Goal: Task Accomplishment & Management: Manage account settings

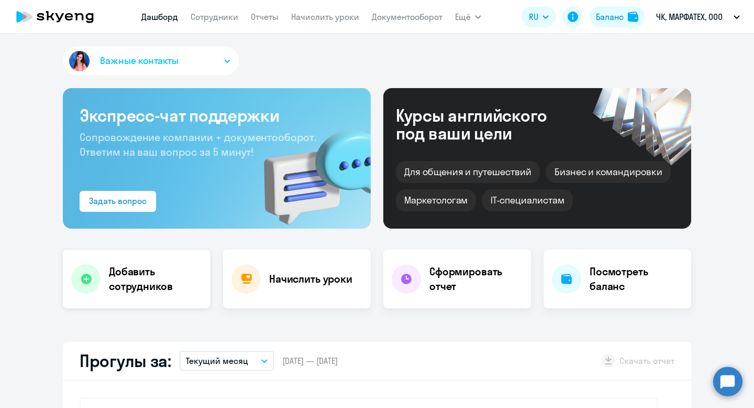
click at [136, 258] on div "Добавить сотрудников" at bounding box center [137, 278] width 148 height 59
select select "english_adult_not_native_speaker"
select select "3"
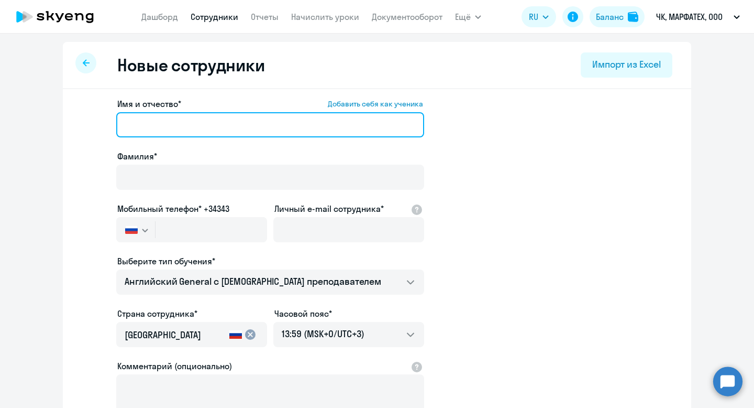
click at [189, 126] on input "Имя и отчество* Добавить себя как ученика" at bounding box center [270, 124] width 308 height 25
drag, startPoint x: 220, startPoint y: 124, endPoint x: 172, endPoint y: 124, distance: 48.2
click at [172, 124] on input "[PERSON_NAME]" at bounding box center [270, 124] width 308 height 25
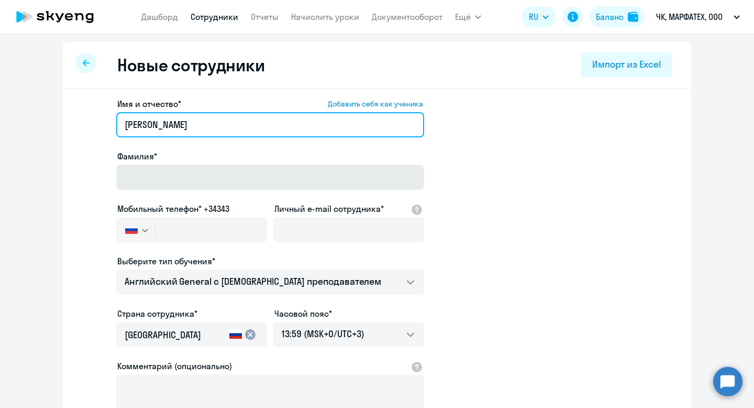
type input "[PERSON_NAME]"
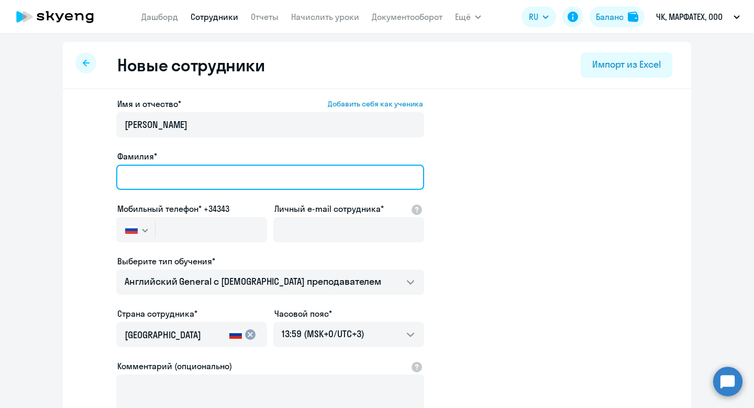
click at [157, 165] on input "Фамилия*" at bounding box center [270, 177] width 308 height 25
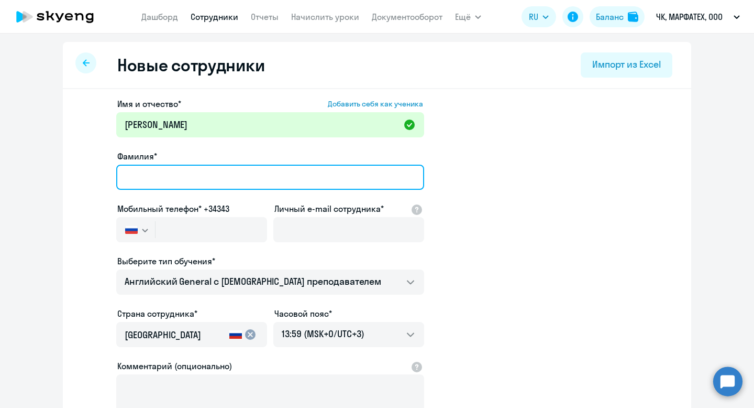
paste input "[PERSON_NAME]"
type input "[PERSON_NAME]"
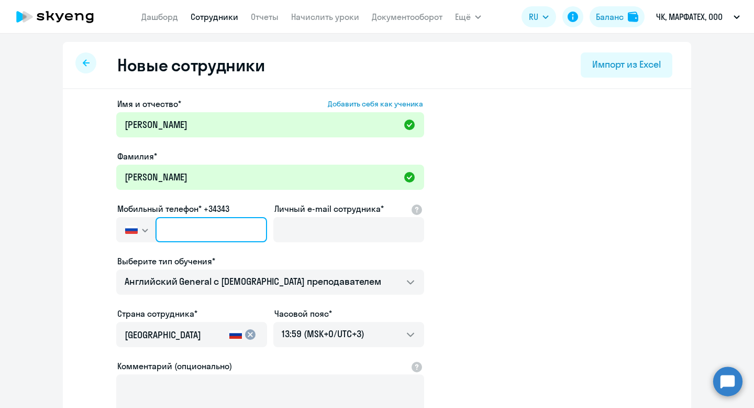
click at [168, 227] on input "text" at bounding box center [212, 229] width 112 height 25
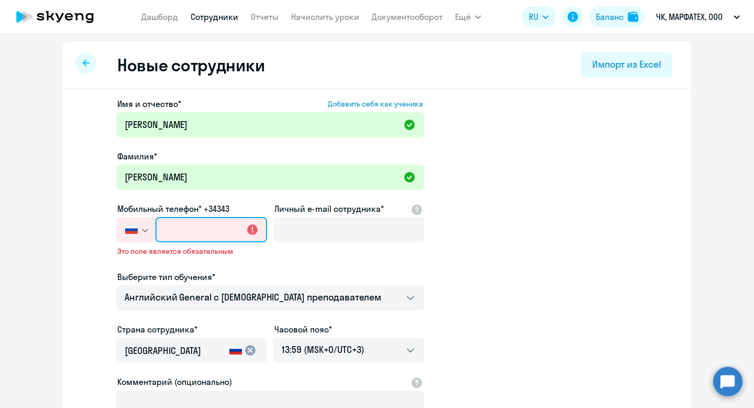
paste input "[PHONE_NUMBER]"
type input "[PHONE_NUMBER]"
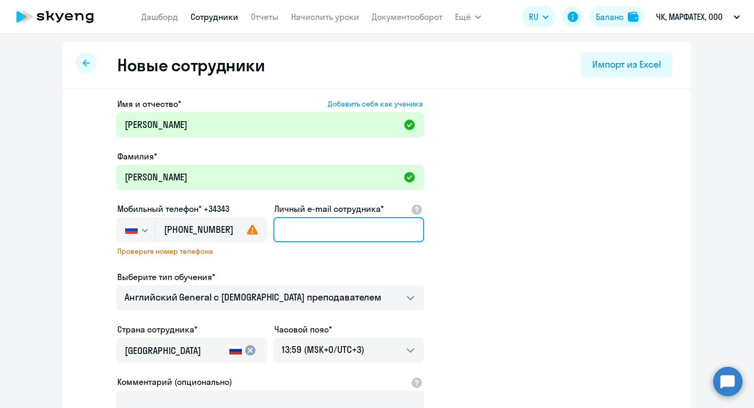
click at [302, 229] on input "Личный e-mail сотрудника*" at bounding box center [348, 229] width 151 height 25
paste input "[EMAIL_ADDRESS][DOMAIN_NAME]"
type input "[EMAIL_ADDRESS][DOMAIN_NAME]"
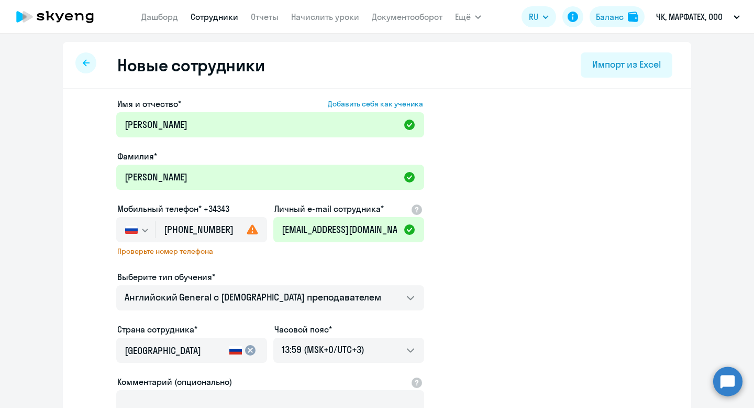
click at [279, 260] on div "Имя и отчество* Добавить себя как ученика [PERSON_NAME]* [PERSON_NAME] Мобильны…" at bounding box center [270, 291] width 308 height 389
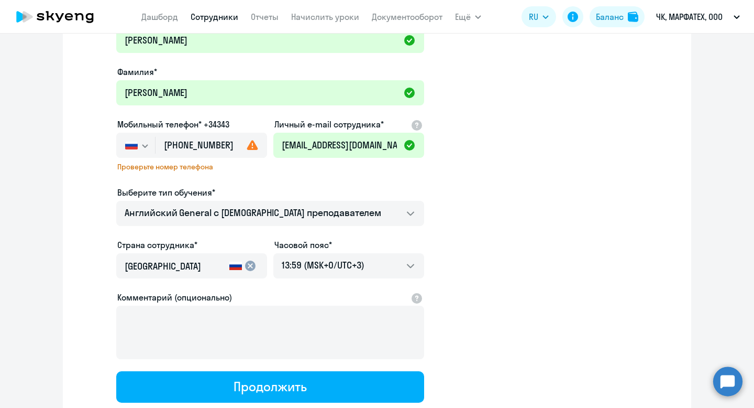
scroll to position [105, 0]
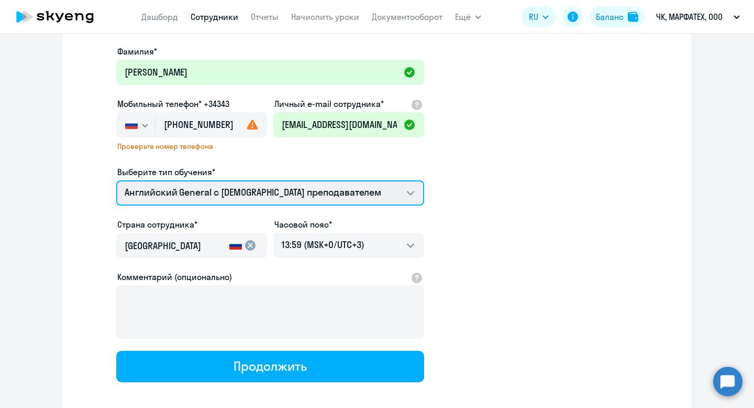
click at [322, 194] on select "Английский General с [DEMOGRAPHIC_DATA] преподавателем Премиум [DEMOGRAPHIC_DAT…" at bounding box center [270, 192] width 308 height 25
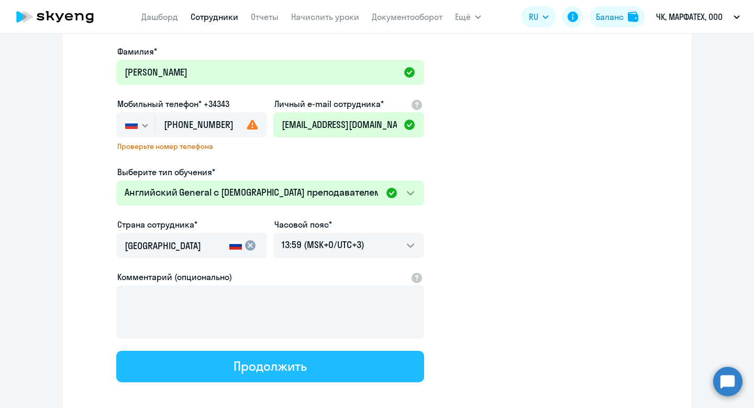
click at [274, 369] on div "Продолжить" at bounding box center [270, 365] width 73 height 17
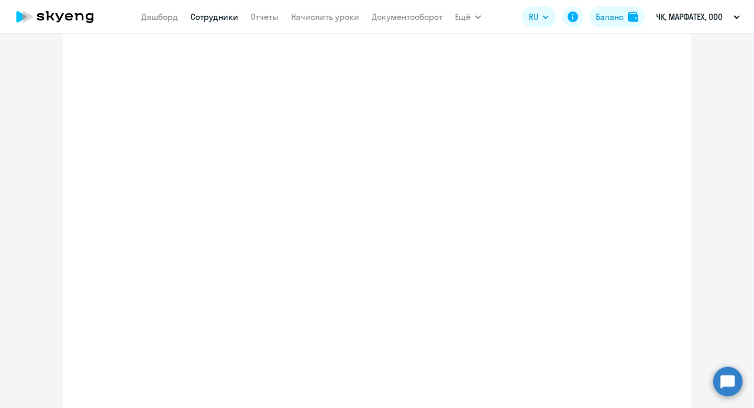
select select "english_adult_not_native_speaker"
select select "3"
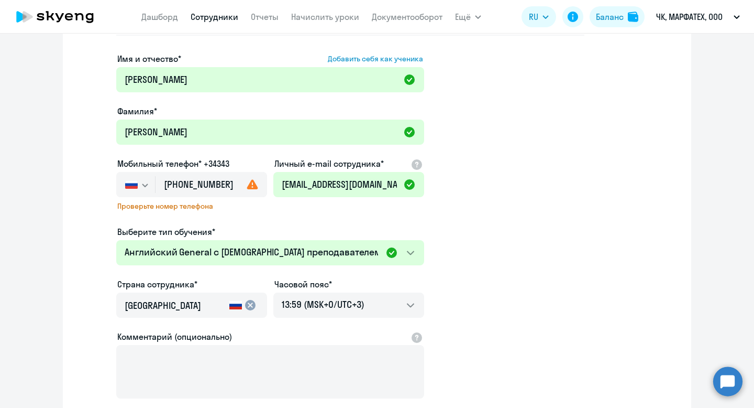
scroll to position [0, 0]
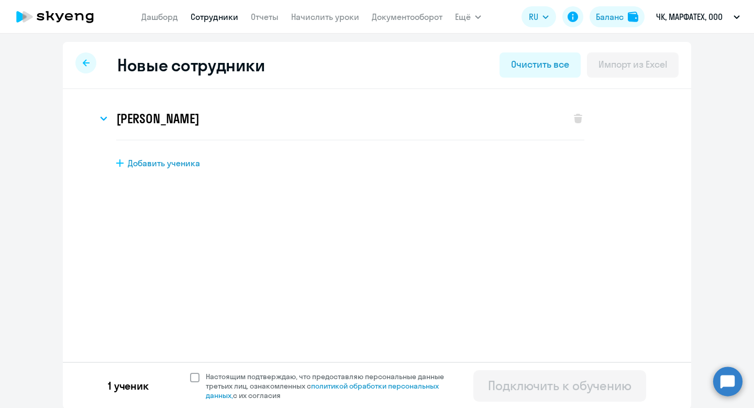
click at [193, 375] on span at bounding box center [194, 377] width 9 height 9
click at [190, 371] on input "Настоящим подтверждаю, что предоставляю персональные данные третьих лиц, ознако…" at bounding box center [190, 371] width 1 height 1
checkbox input "true"
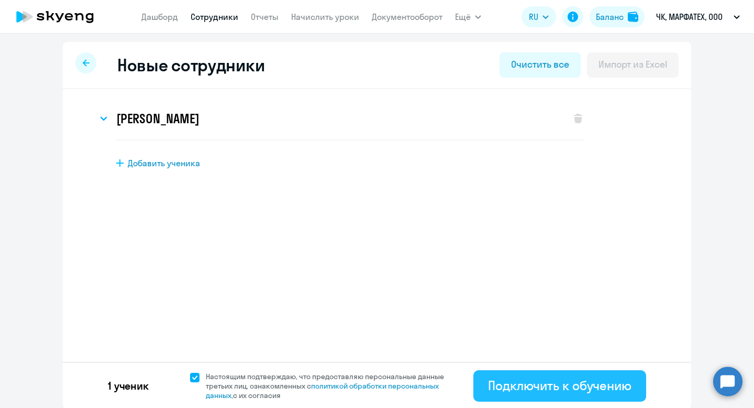
click at [501, 372] on button "Подключить к обучению" at bounding box center [560, 385] width 173 height 31
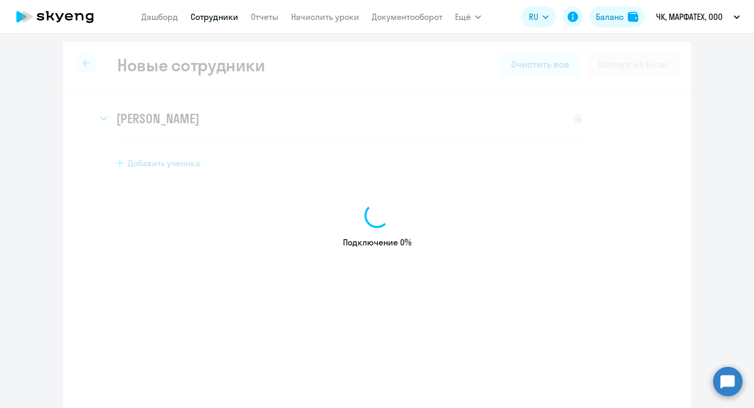
select select "english_adult_not_native_speaker"
select select "3"
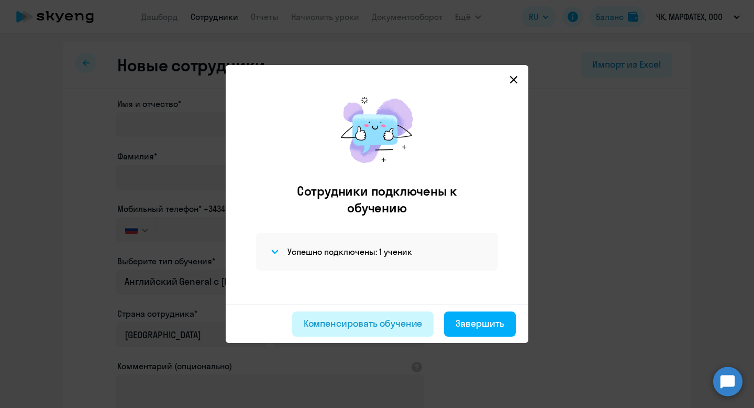
click at [343, 326] on div "Компенсировать обучение" at bounding box center [363, 323] width 119 height 14
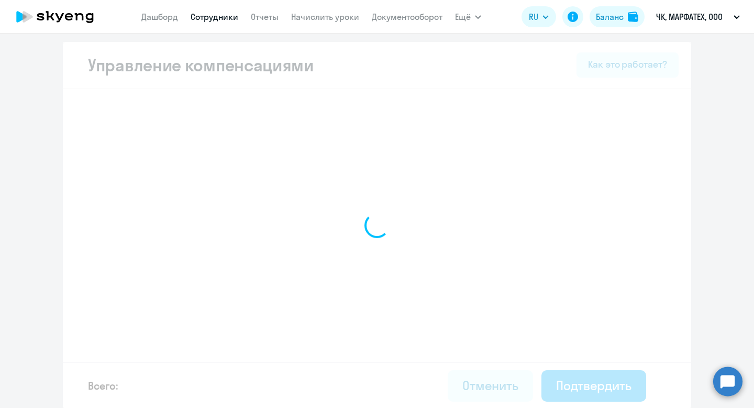
select select "MONTHLY"
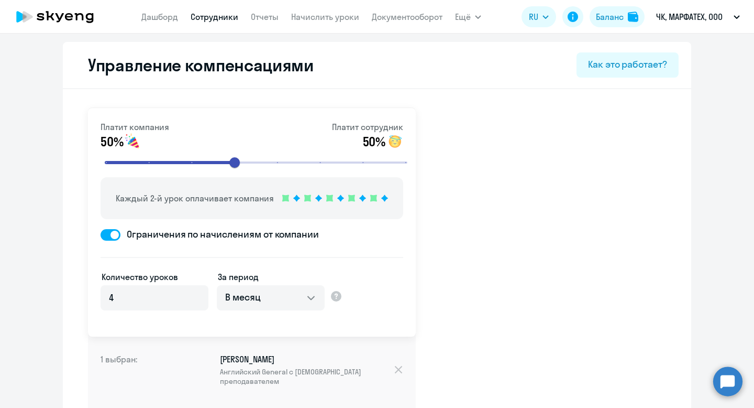
click at [214, 18] on link "Сотрудники" at bounding box center [215, 17] width 48 height 10
select select "30"
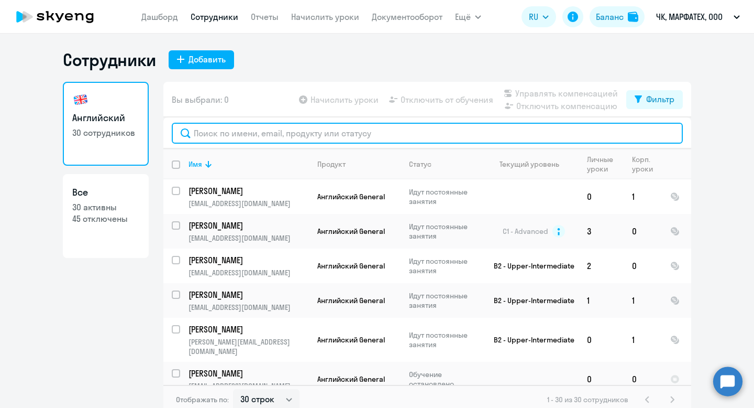
click at [297, 129] on input "text" at bounding box center [427, 133] width 511 height 21
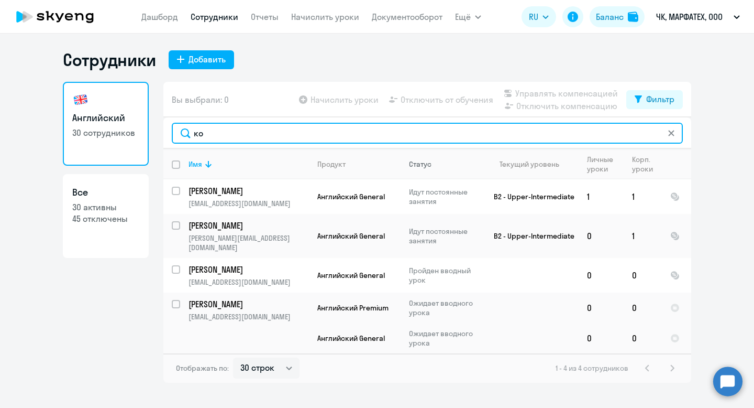
type input "к"
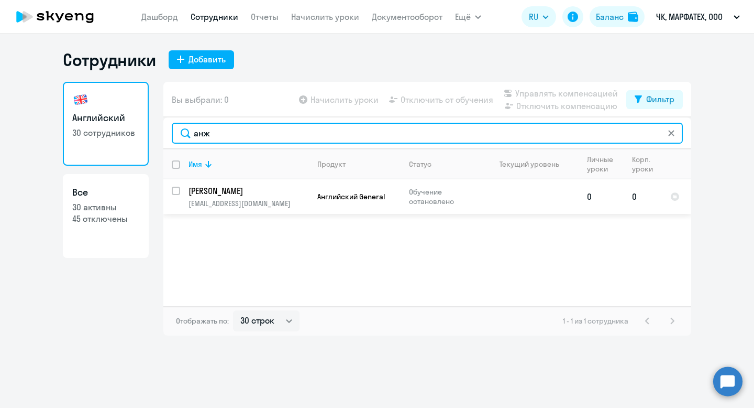
type input "анж"
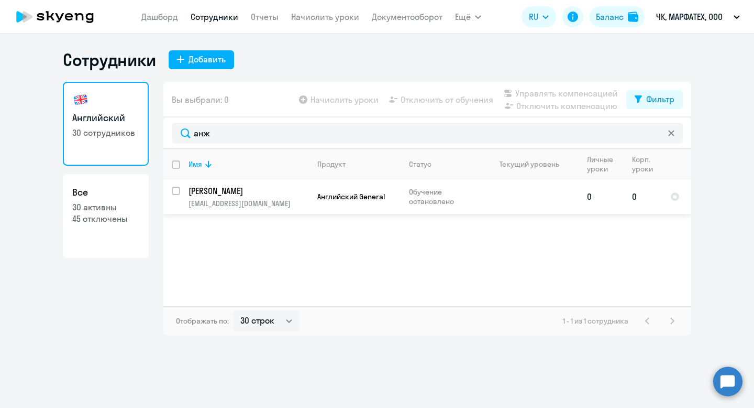
click at [309, 185] on td "Английский General" at bounding box center [355, 196] width 92 height 35
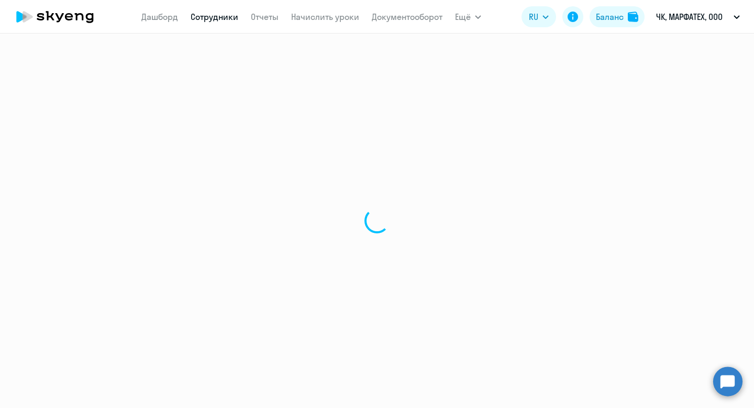
select select "english"
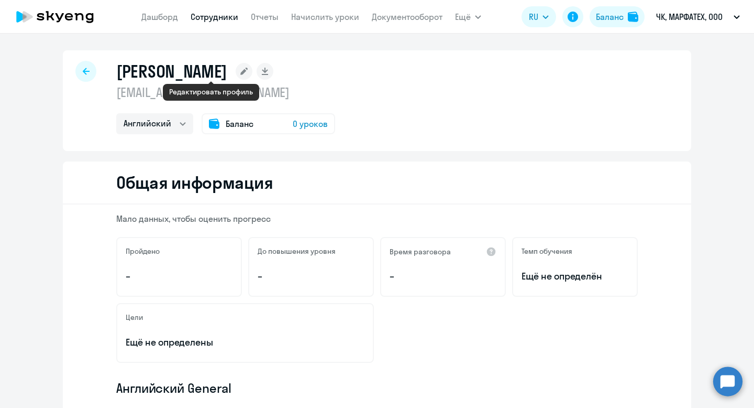
click at [236, 68] on rect at bounding box center [244, 71] width 17 height 17
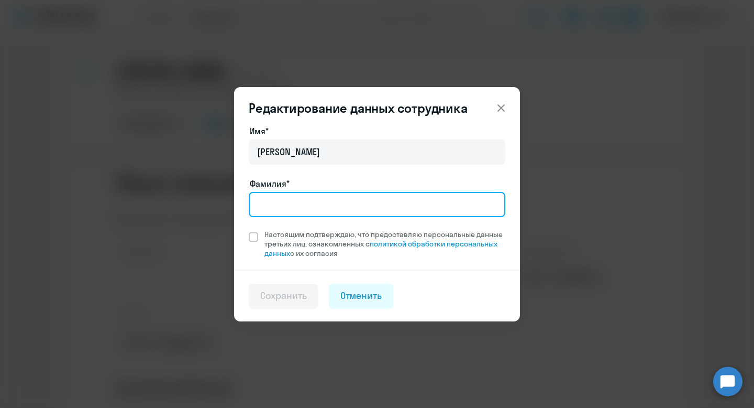
click at [279, 202] on input "Фамилия*" at bounding box center [377, 204] width 257 height 25
type input "[PERSON_NAME]"
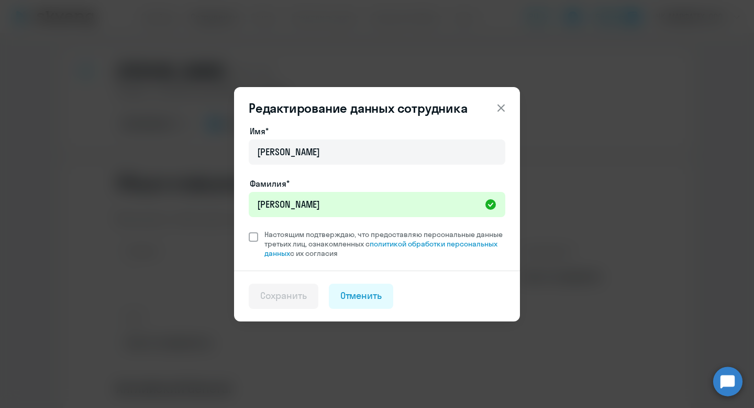
click at [293, 238] on span "Настоящим подтверждаю, что предоставляю персональные данные третьих лиц, ознако…" at bounding box center [385, 243] width 241 height 28
click at [249, 229] on input "Настоящим подтверждаю, что предоставляю персональные данные третьих лиц, ознако…" at bounding box center [248, 229] width 1 height 1
checkbox input "true"
click at [300, 297] on div "Сохранить" at bounding box center [283, 296] width 47 height 14
select select "english"
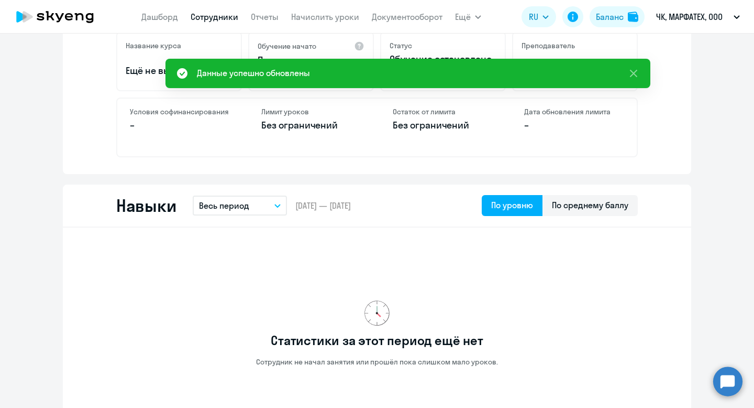
scroll to position [549, 0]
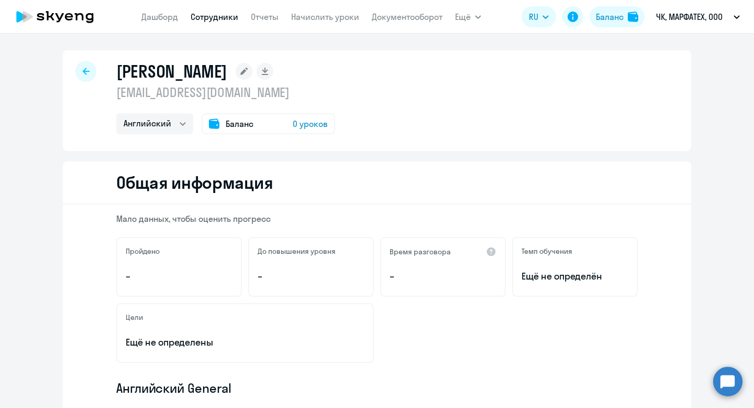
select select "30"
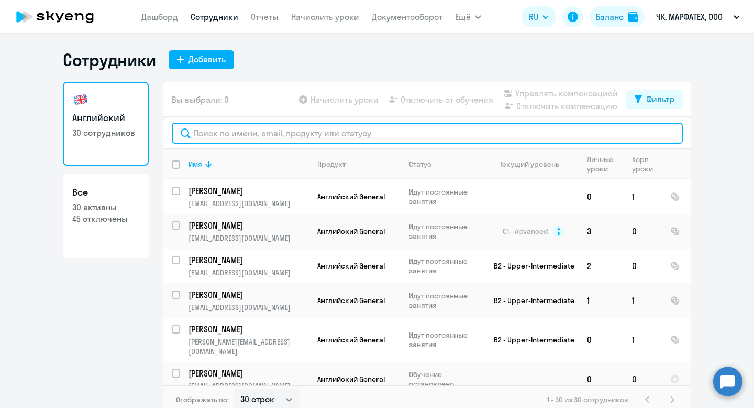
click at [330, 134] on input "text" at bounding box center [427, 133] width 511 height 21
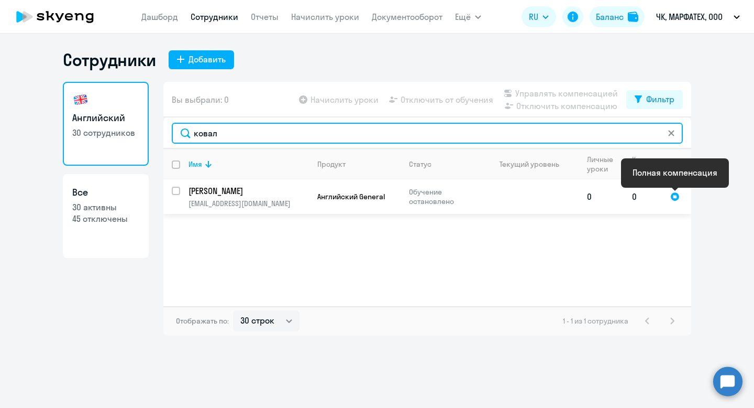
type input "ковал"
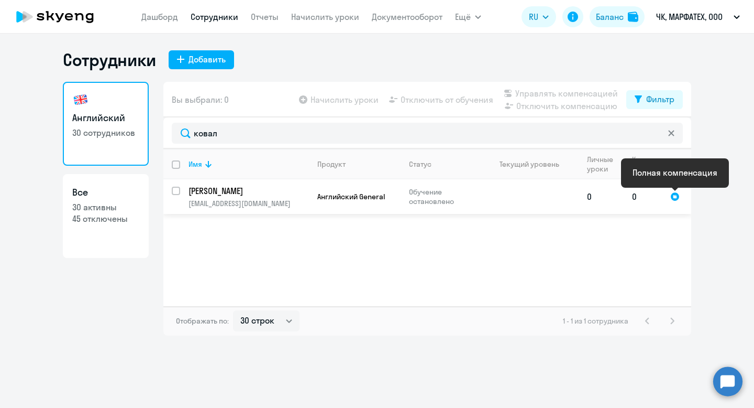
click at [672, 199] on div at bounding box center [675, 196] width 9 height 9
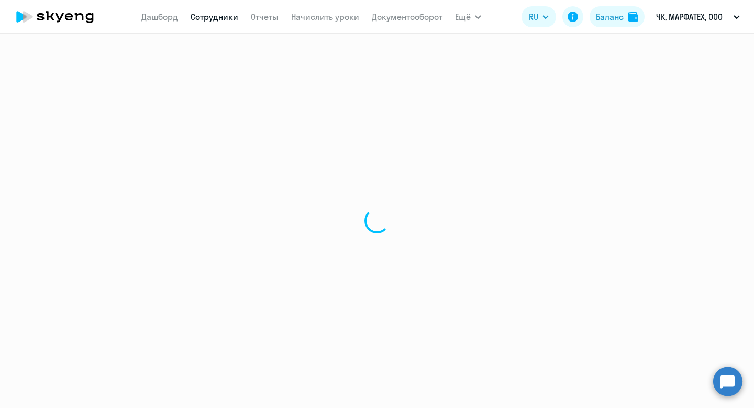
select select "english"
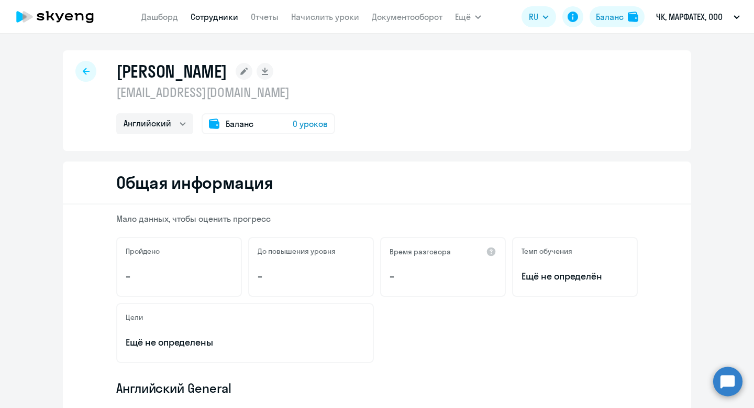
click at [315, 123] on span "0 уроков" at bounding box center [310, 123] width 35 height 13
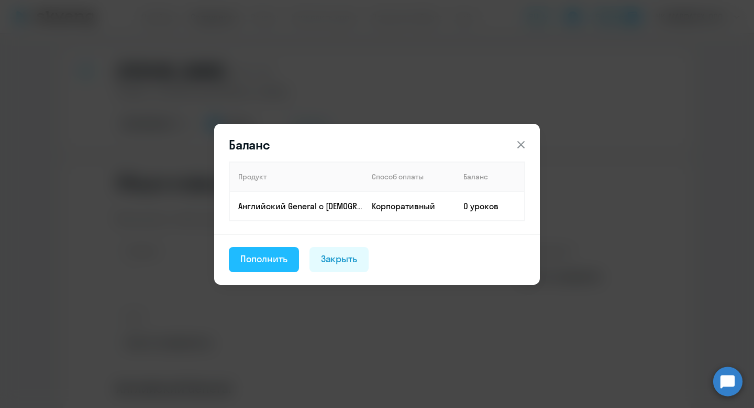
click at [289, 260] on button "Пополнить" at bounding box center [264, 259] width 70 height 25
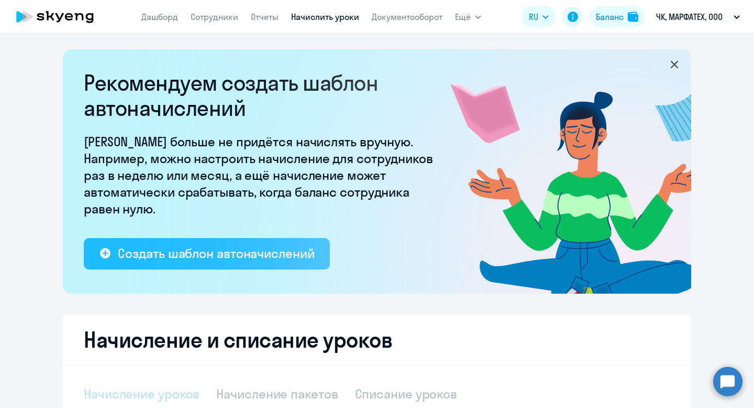
select select "10"
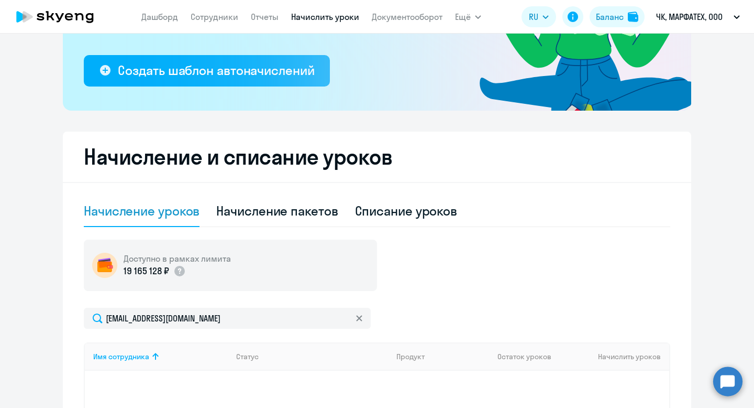
scroll to position [163, 0]
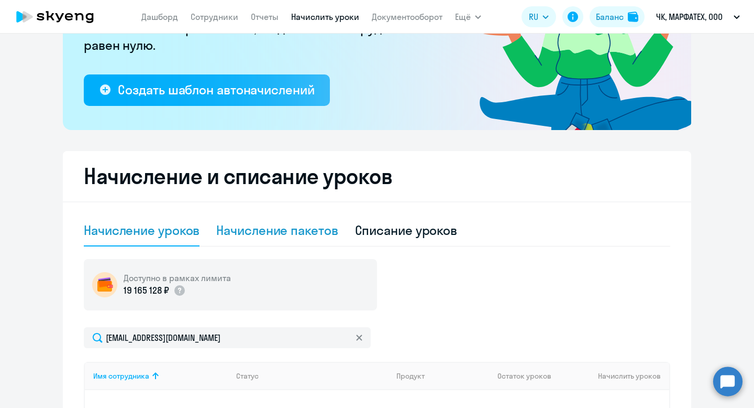
click at [312, 233] on div "Начисление пакетов" at bounding box center [277, 230] width 122 height 17
select select "10"
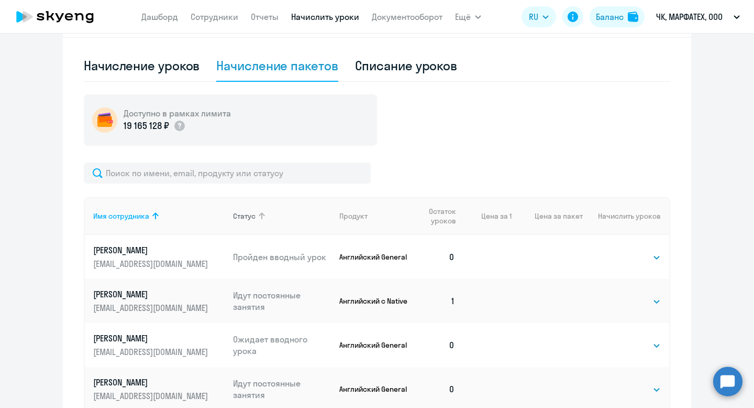
scroll to position [12, 0]
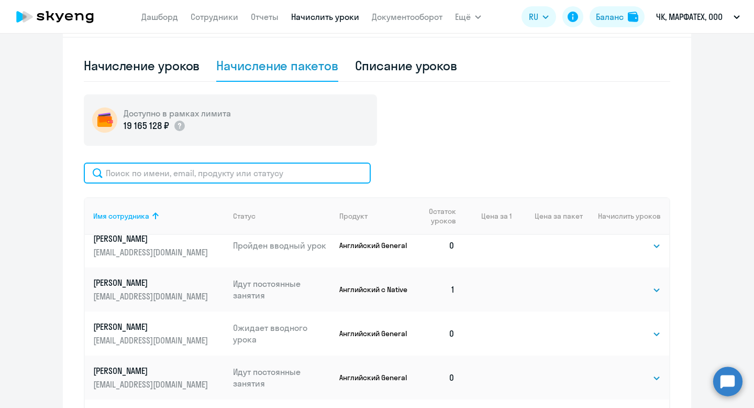
click at [258, 175] on input "text" at bounding box center [227, 172] width 287 height 21
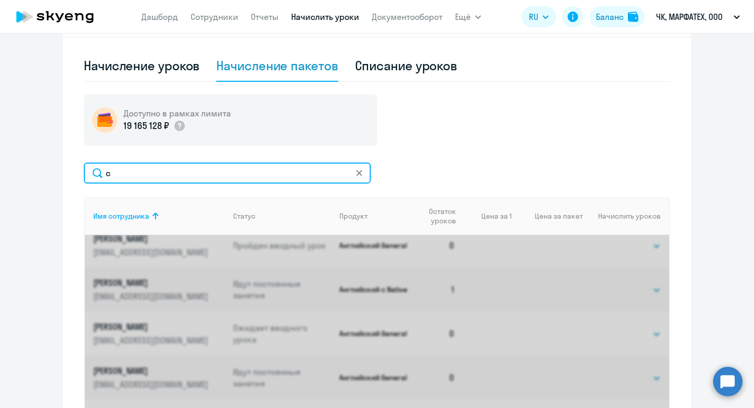
scroll to position [0, 0]
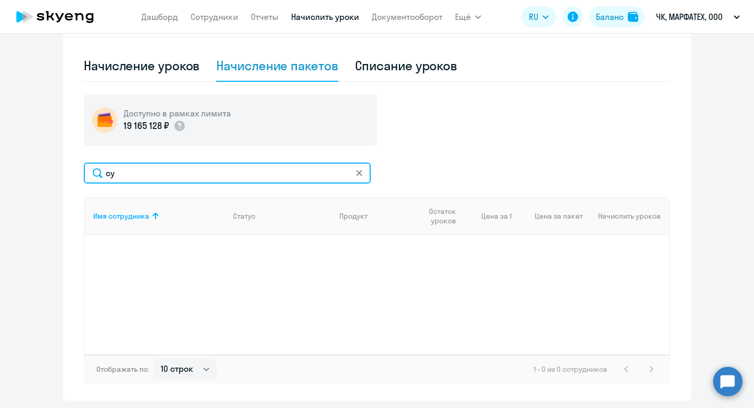
type input "с"
type input "к"
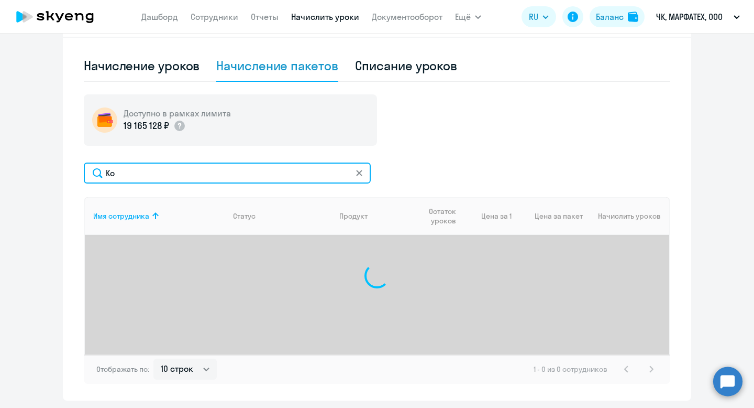
type input "[PERSON_NAME]"
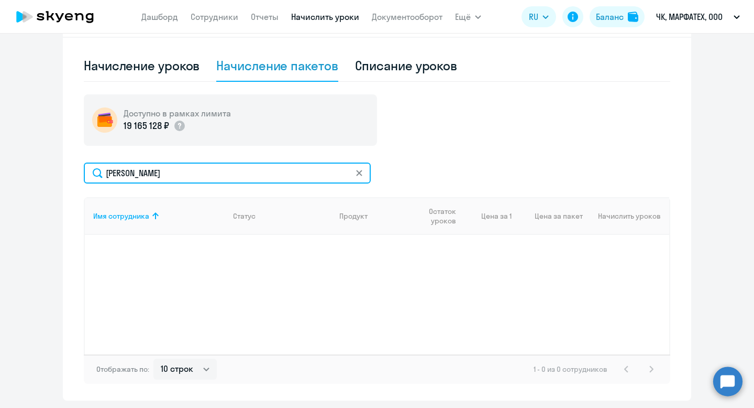
type input "[PERSON_NAME]"
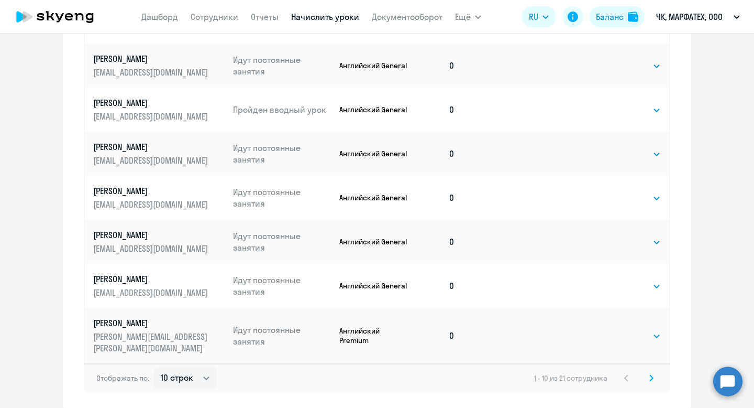
scroll to position [683, 0]
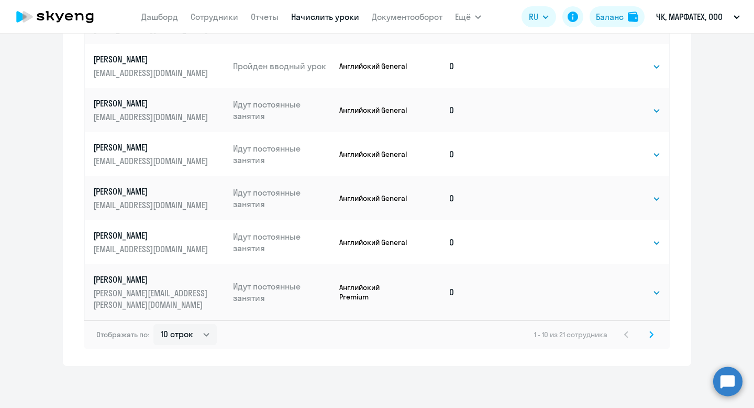
click at [648, 335] on svg-icon at bounding box center [651, 334] width 13 height 13
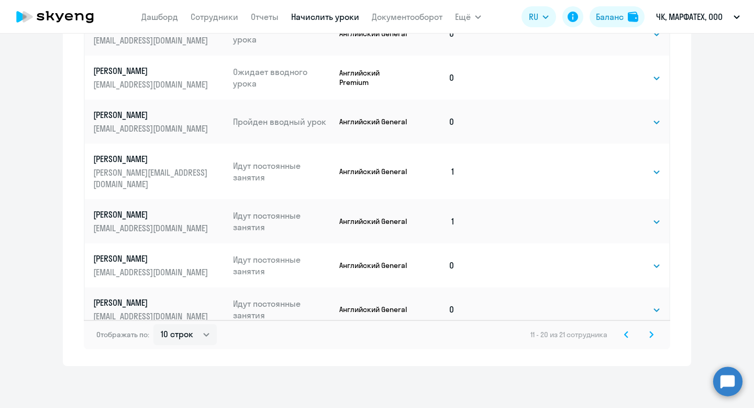
click at [628, 338] on svg-icon at bounding box center [626, 334] width 13 height 13
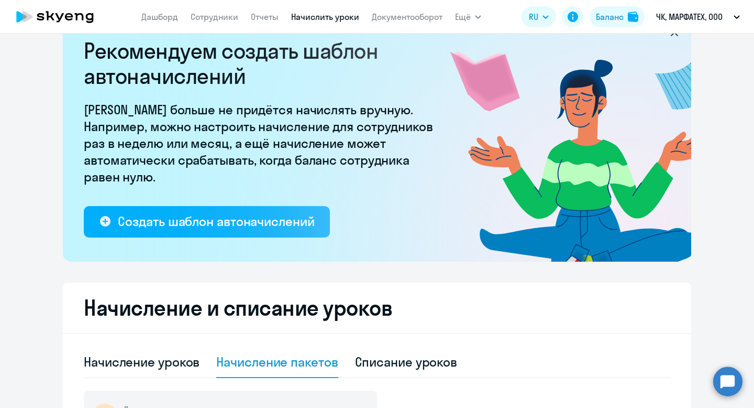
scroll to position [23, 0]
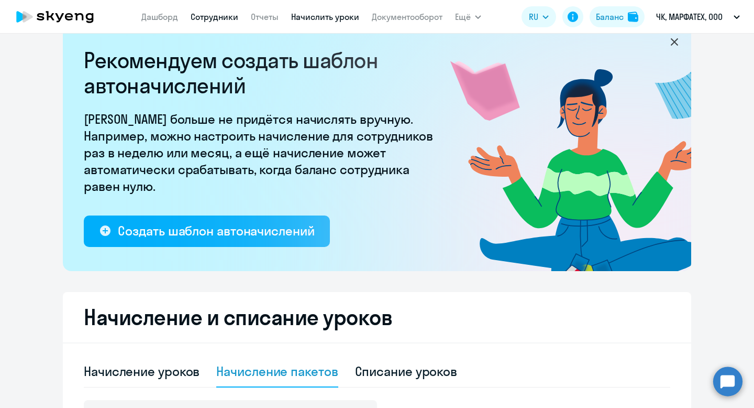
click at [237, 18] on link "Сотрудники" at bounding box center [215, 17] width 48 height 10
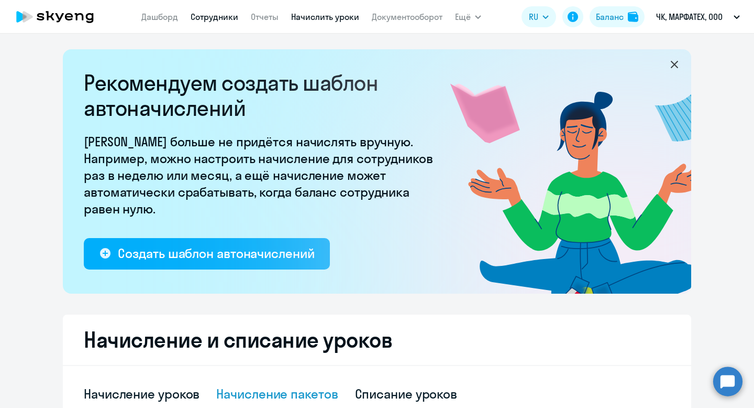
select select "30"
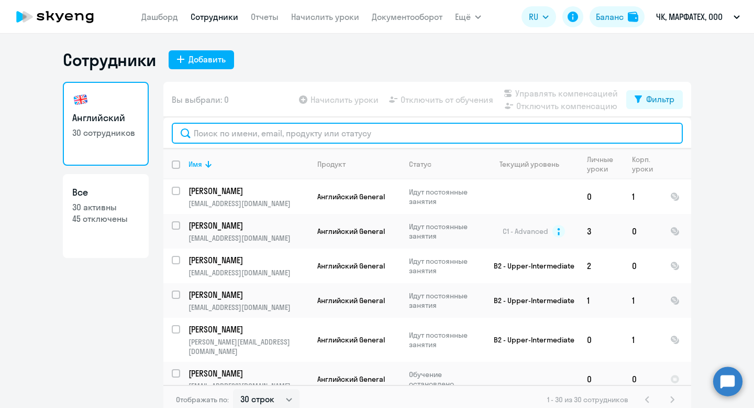
click at [302, 137] on input "text" at bounding box center [427, 133] width 511 height 21
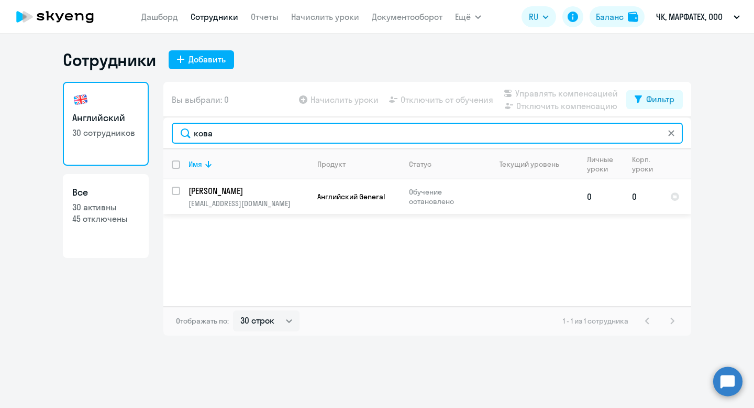
type input "кова"
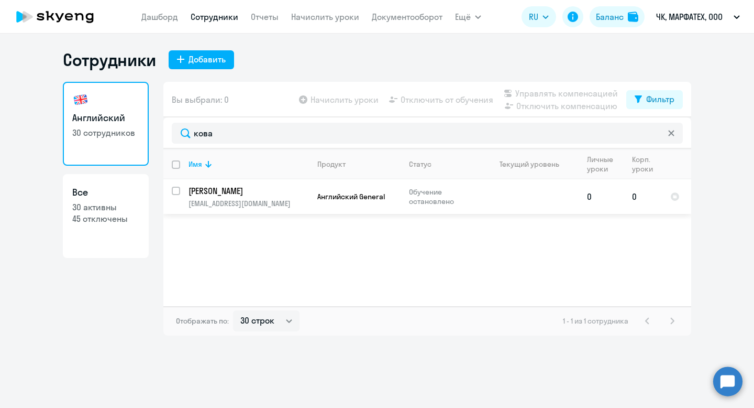
click at [622, 184] on td "0" at bounding box center [601, 196] width 45 height 35
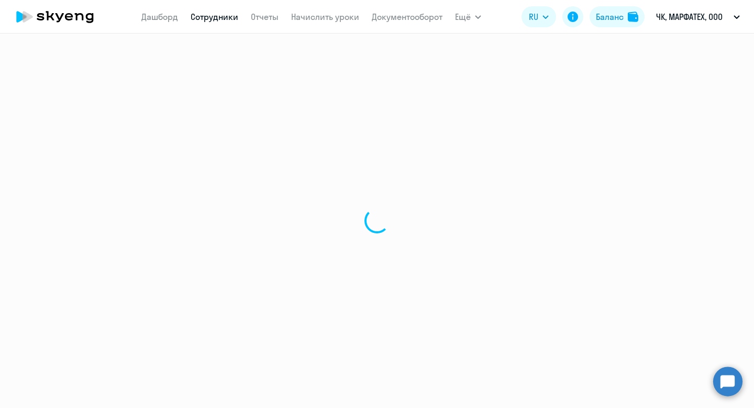
select select "english"
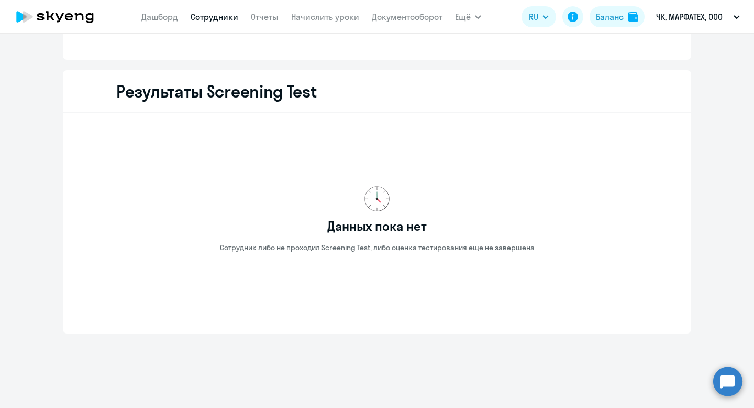
scroll to position [1345, 0]
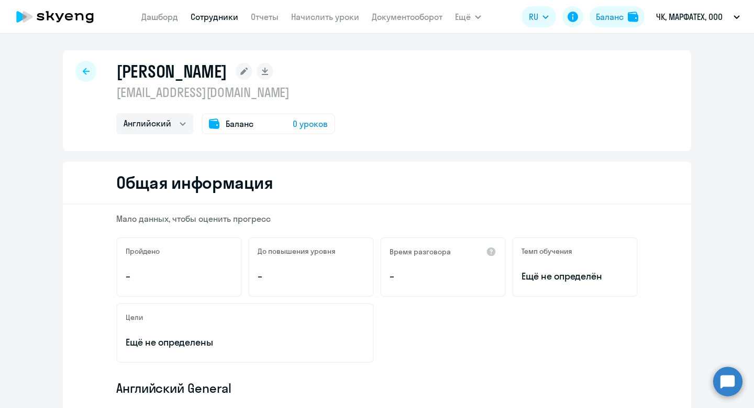
select select "30"
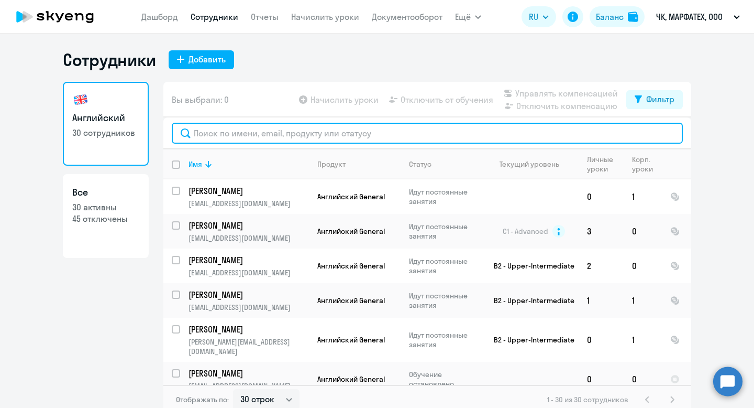
click at [286, 134] on input "text" at bounding box center [427, 133] width 511 height 21
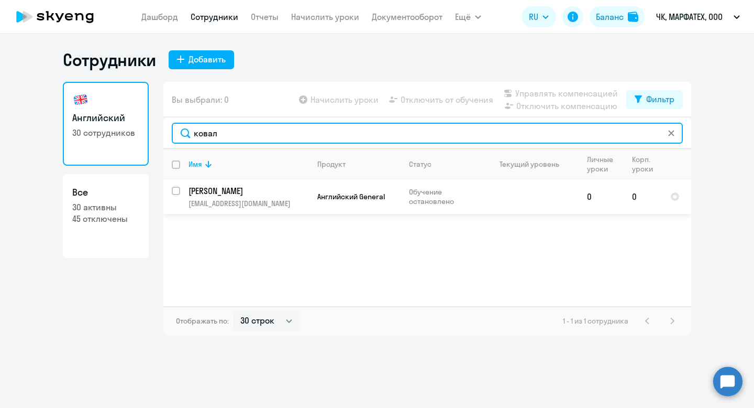
type input "ковал"
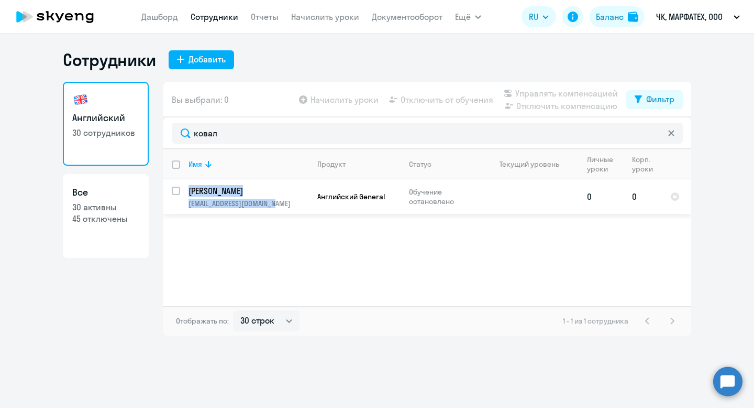
drag, startPoint x: 281, startPoint y: 201, endPoint x: 189, endPoint y: 192, distance: 92.6
click at [189, 192] on td "[PERSON_NAME] [EMAIL_ADDRESS][DOMAIN_NAME]" at bounding box center [244, 196] width 129 height 35
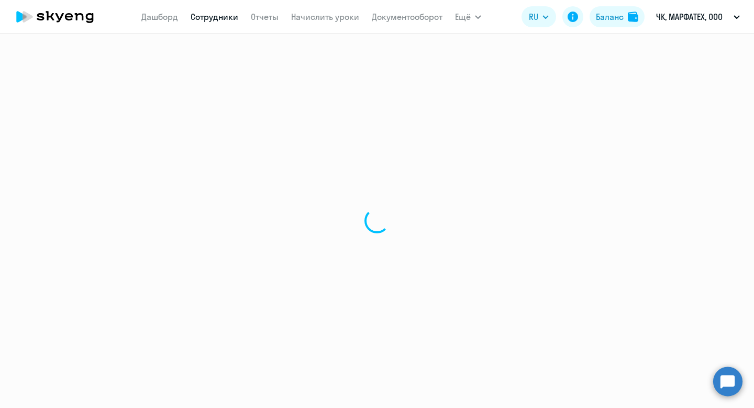
select select "english"
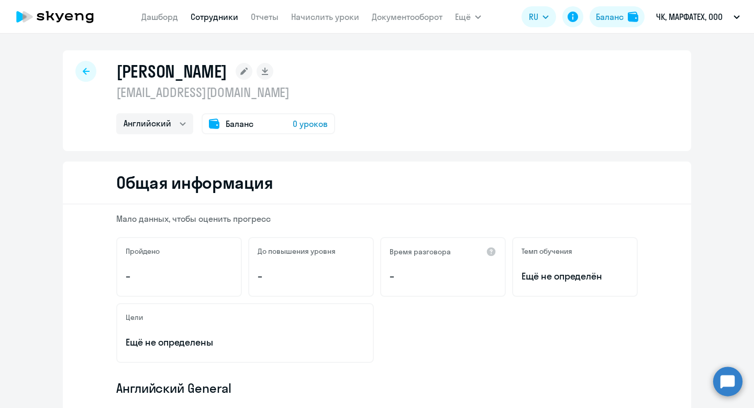
click at [214, 16] on link "Сотрудники" at bounding box center [215, 17] width 48 height 10
select select "30"
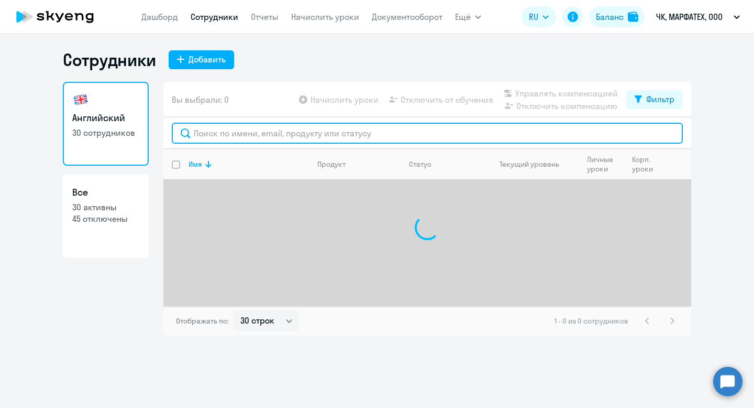
click at [205, 135] on input "text" at bounding box center [427, 133] width 511 height 21
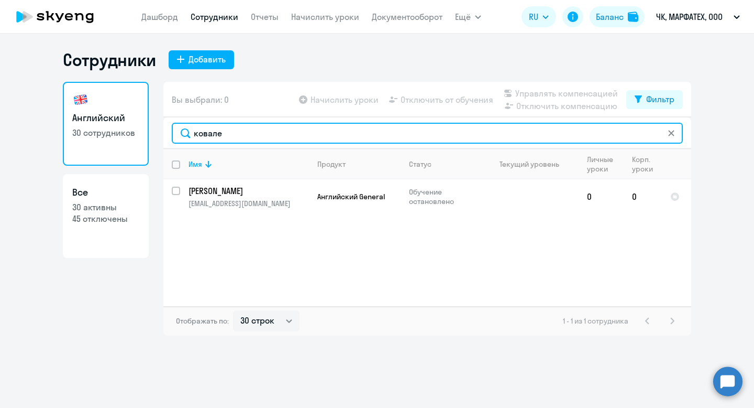
type input "ковале"
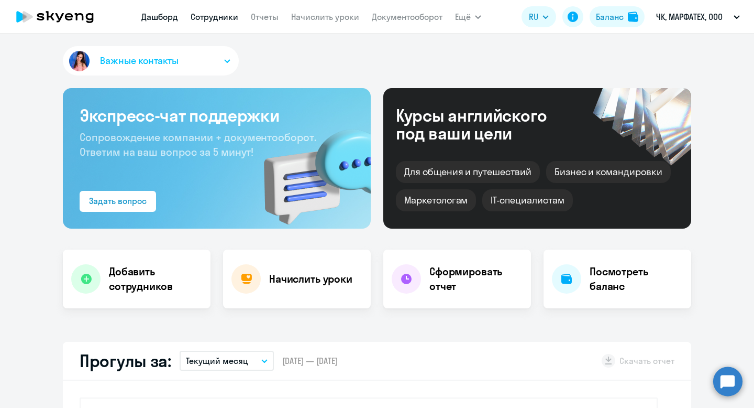
select select "30"
click at [224, 17] on link "Сотрудники" at bounding box center [215, 17] width 48 height 10
select select "30"
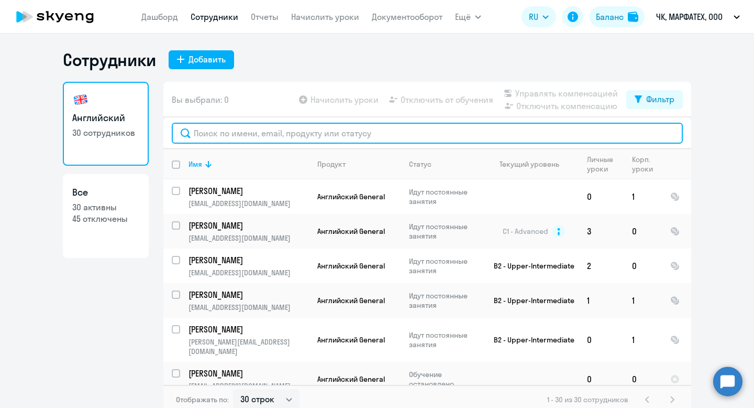
click at [244, 136] on input "text" at bounding box center [427, 133] width 511 height 21
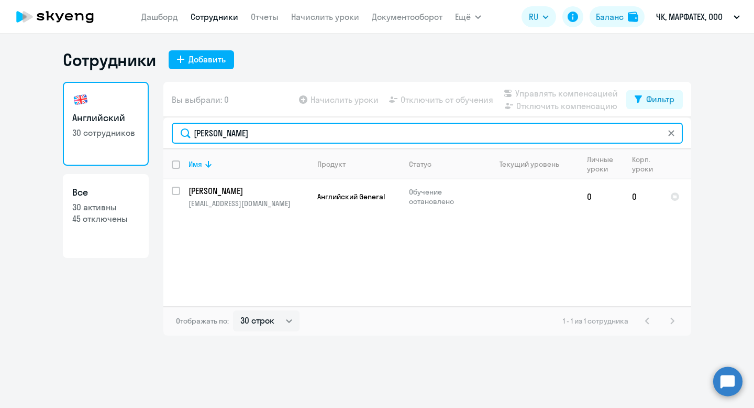
type input "анжелика"
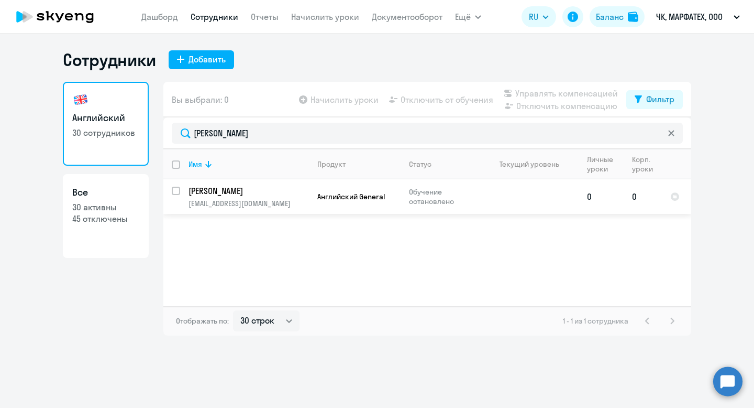
click at [176, 191] on input "select row 42761565" at bounding box center [182, 197] width 21 height 21
checkbox input "true"
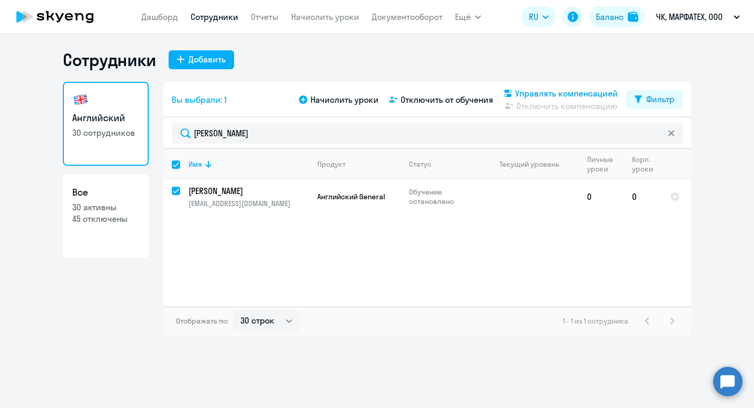
click at [549, 92] on span "Управлять компенсацией" at bounding box center [567, 93] width 103 height 13
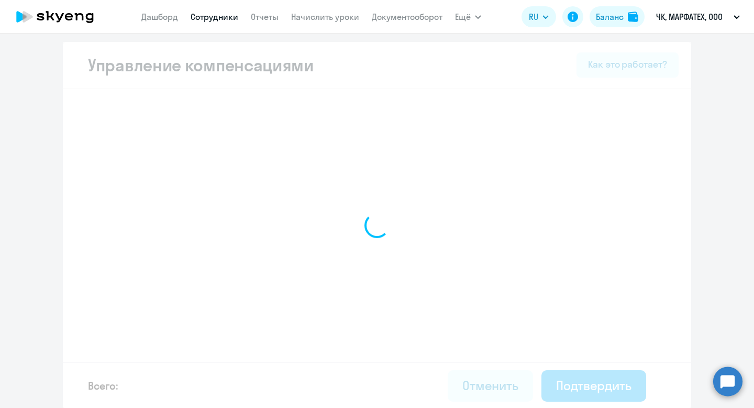
select select "MONTHLY"
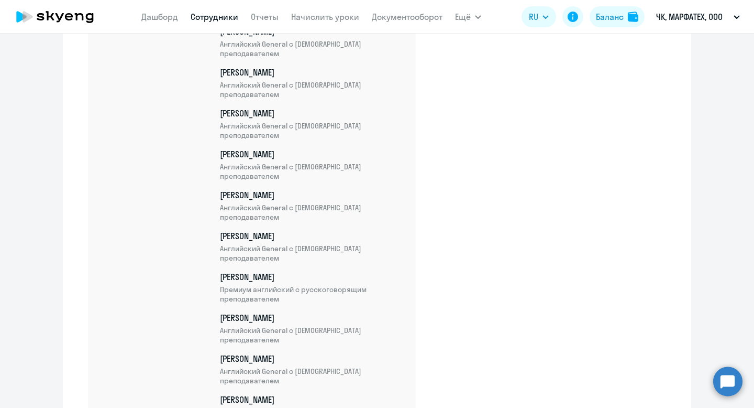
scroll to position [1131, 0]
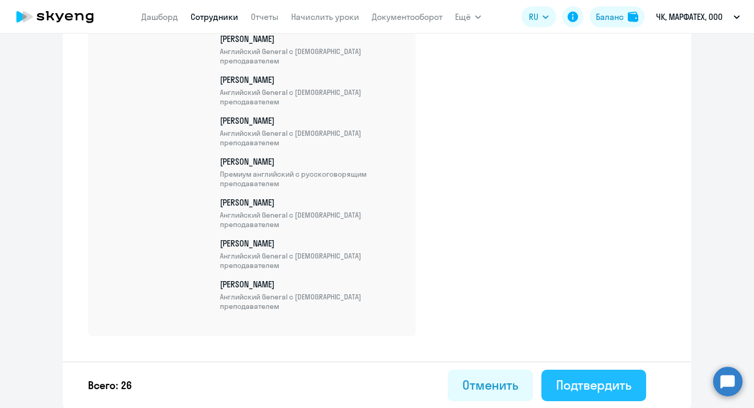
click at [598, 389] on div "Подтвердить" at bounding box center [593, 384] width 75 height 17
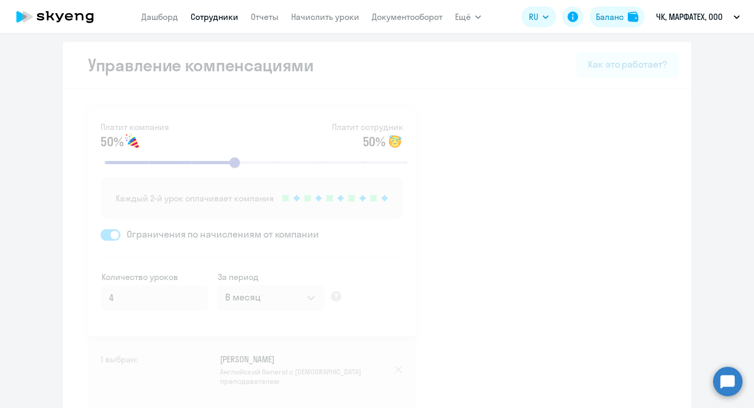
select select "30"
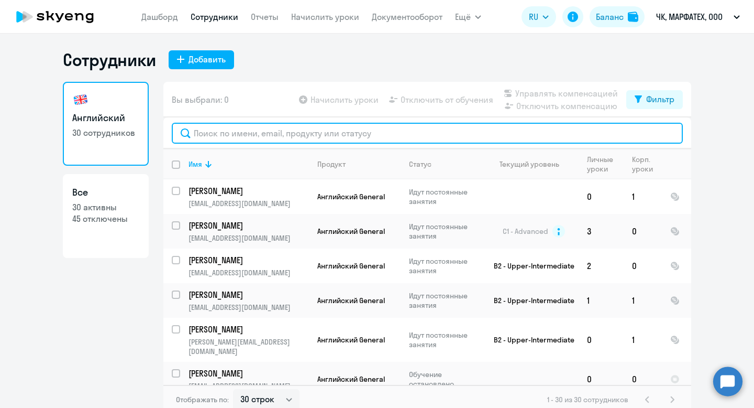
click at [301, 131] on input "text" at bounding box center [427, 133] width 511 height 21
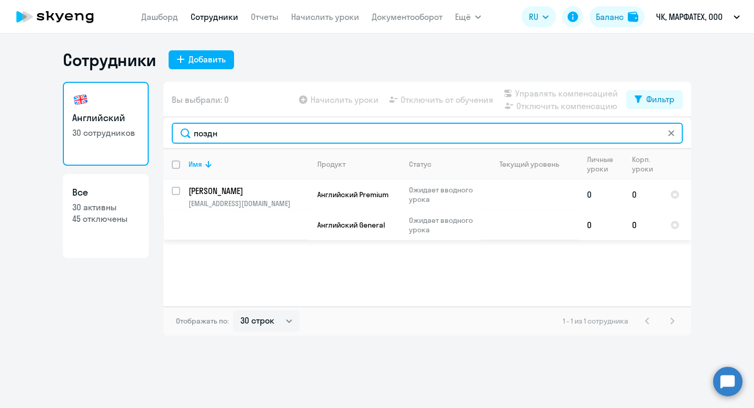
type input "поздн"
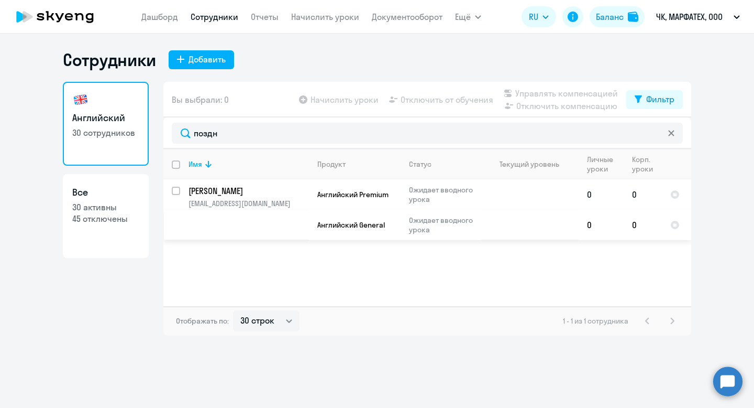
click at [178, 189] on input "select row 42880987" at bounding box center [182, 197] width 21 height 21
checkbox input "true"
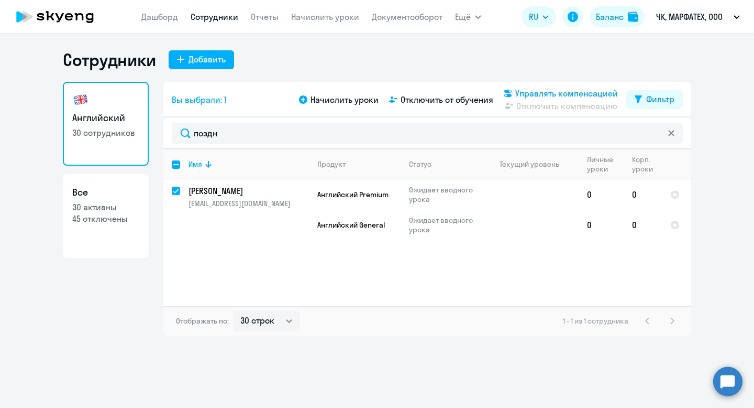
click at [545, 93] on span "Управлять компенсацией" at bounding box center [567, 93] width 103 height 13
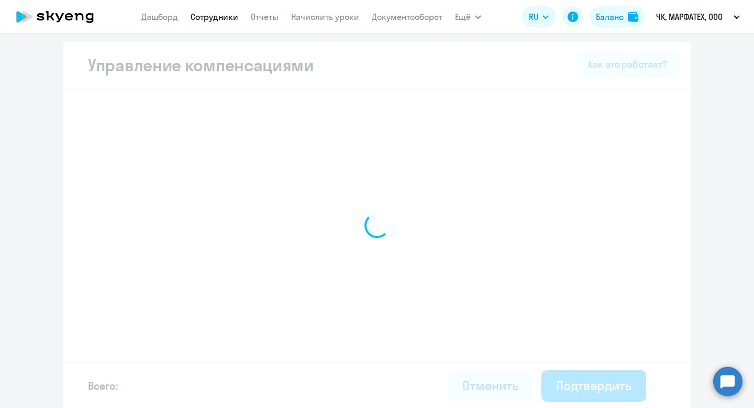
select select "MONTHLY"
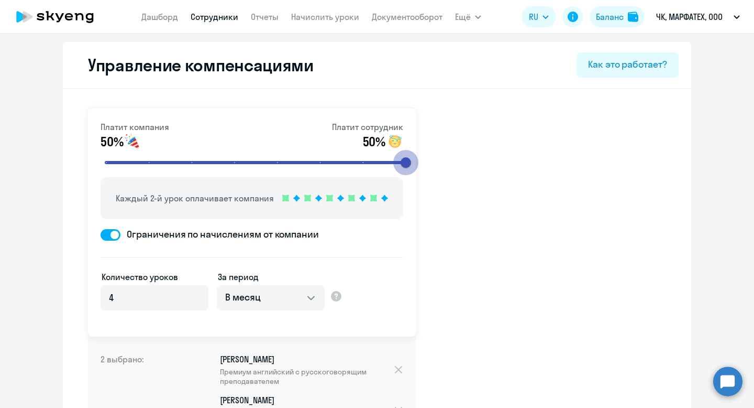
drag, startPoint x: 236, startPoint y: 162, endPoint x: 415, endPoint y: 177, distance: 179.8
type input "8"
click at [415, 174] on input "range" at bounding box center [256, 162] width 325 height 23
drag, startPoint x: 408, startPoint y: 161, endPoint x: 433, endPoint y: 161, distance: 25.1
click at [419, 161] on input "range" at bounding box center [256, 162] width 325 height 23
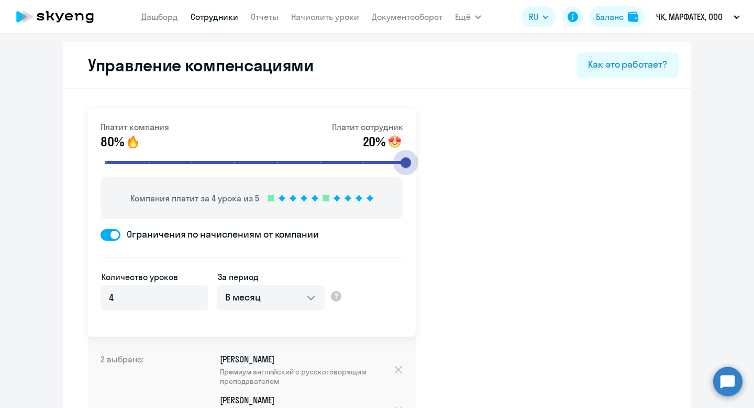
select select "30"
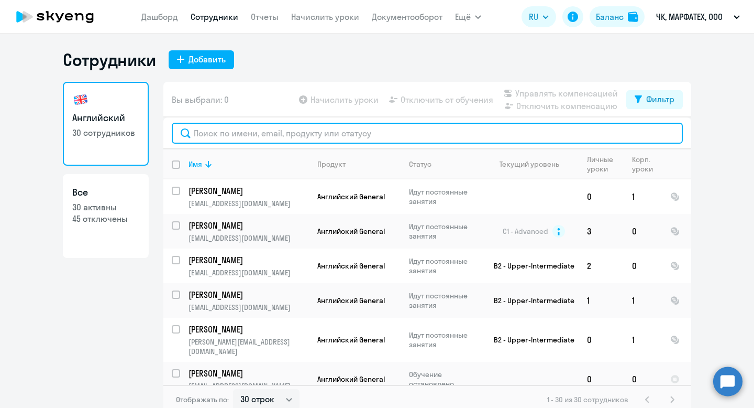
click at [245, 137] on input "text" at bounding box center [427, 133] width 511 height 21
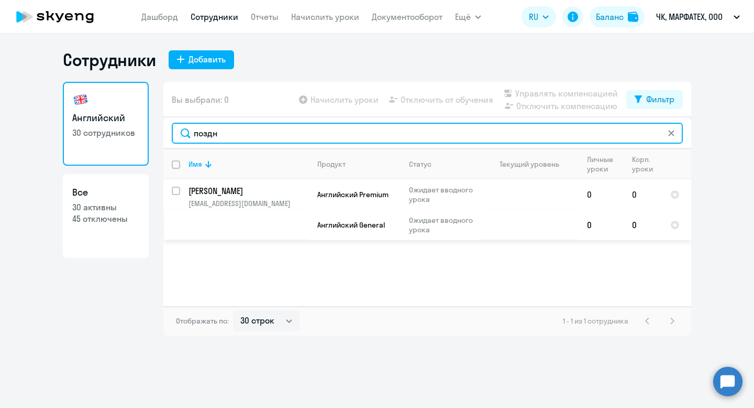
type input "поздн"
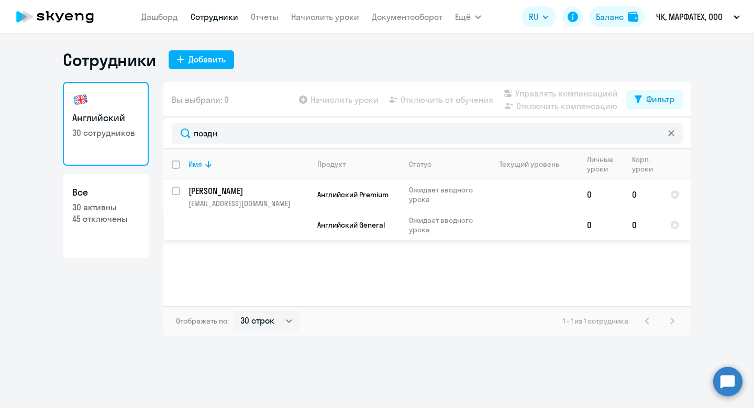
click at [179, 194] on input "select row 42880987" at bounding box center [182, 197] width 21 height 21
checkbox input "true"
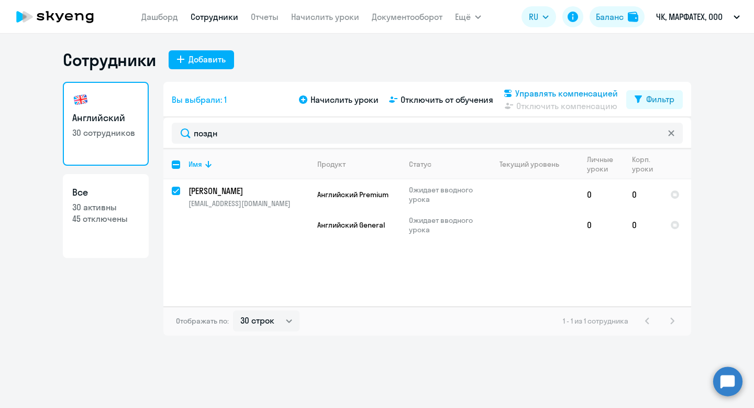
click at [552, 93] on span "Управлять компенсацией" at bounding box center [567, 93] width 103 height 13
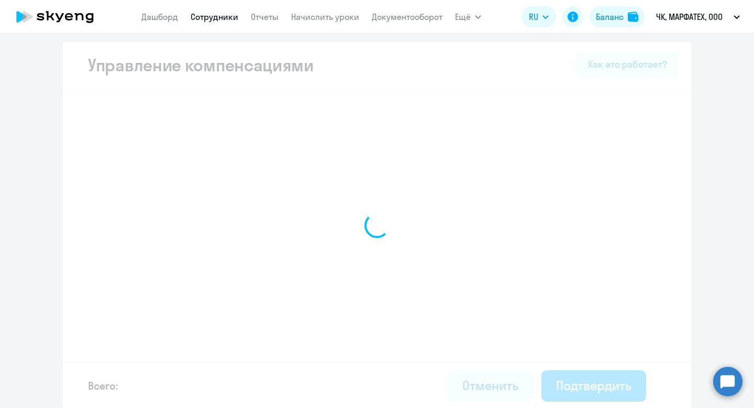
select select "MONTHLY"
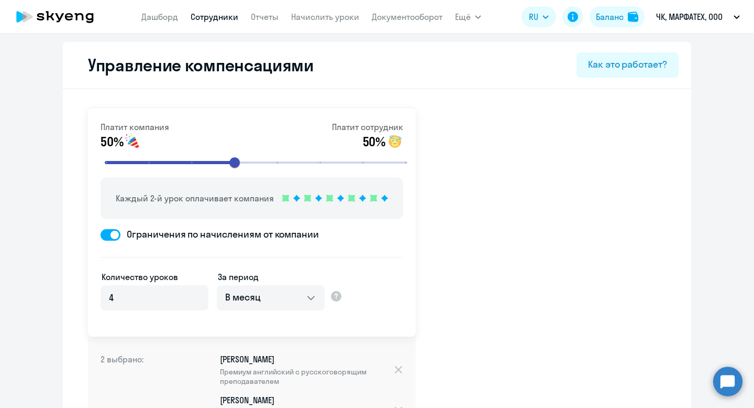
select select "30"
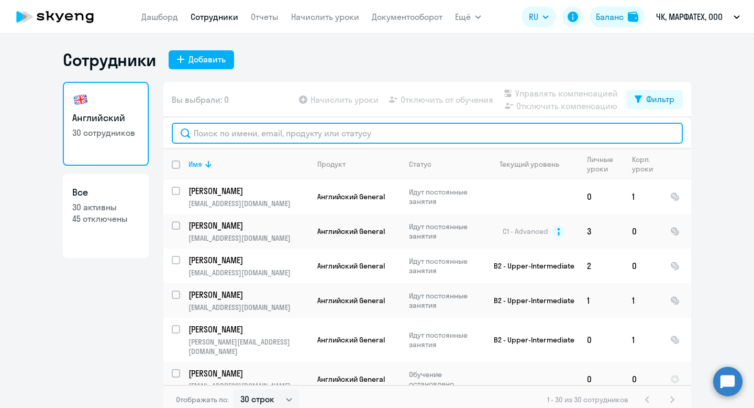
click at [288, 136] on input "text" at bounding box center [427, 133] width 511 height 21
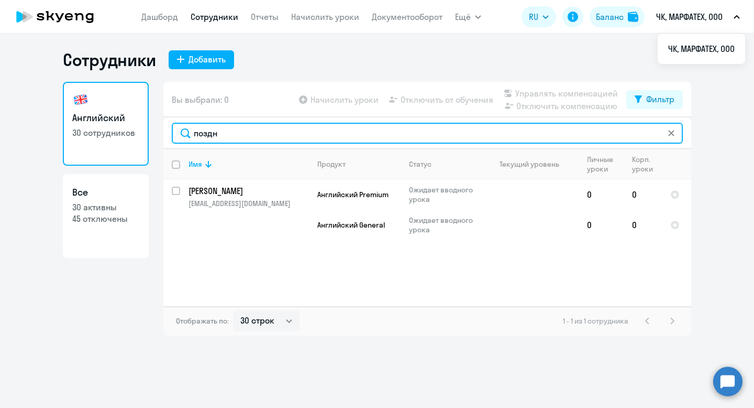
type input "поздн"
